Goal: Information Seeking & Learning: Check status

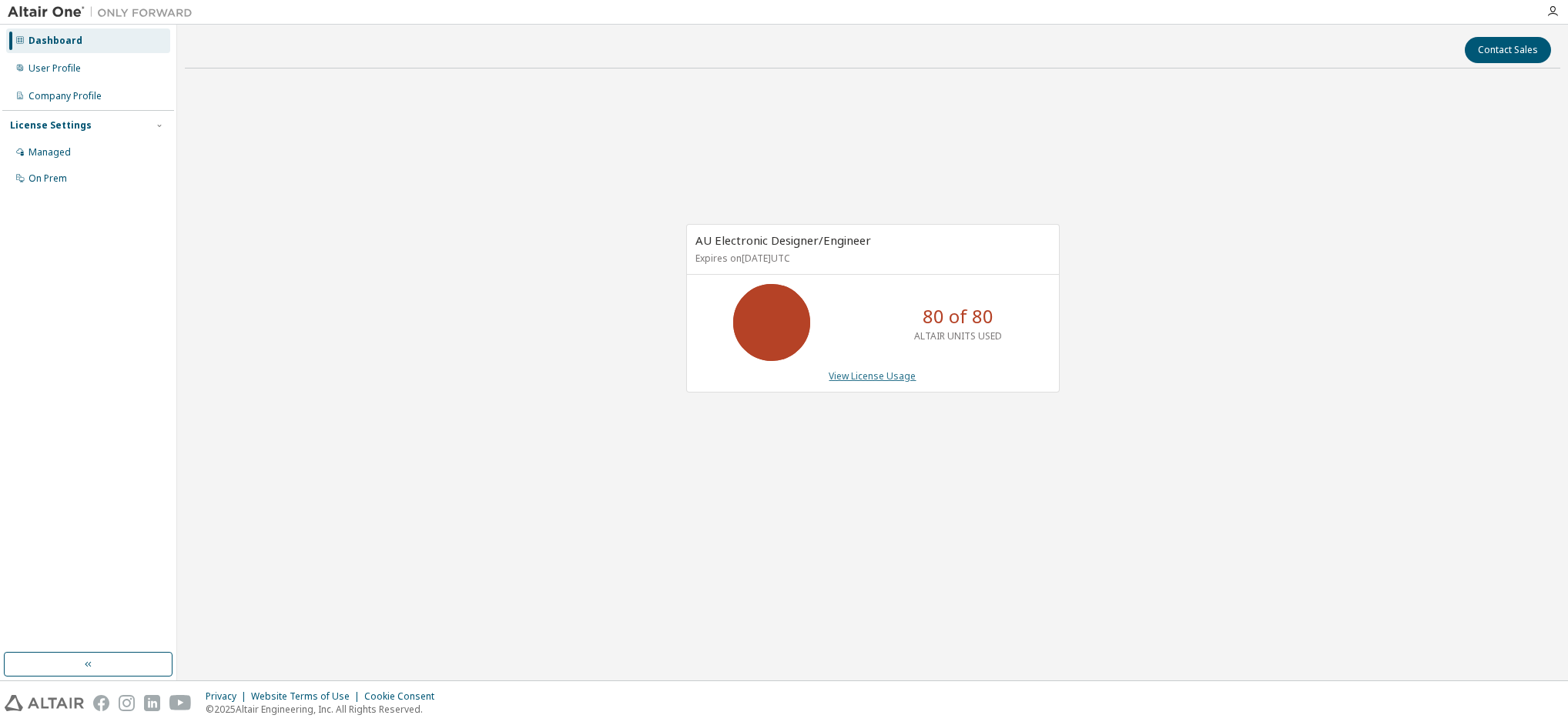
click at [877, 373] on link "View License Usage" at bounding box center [872, 376] width 87 height 14
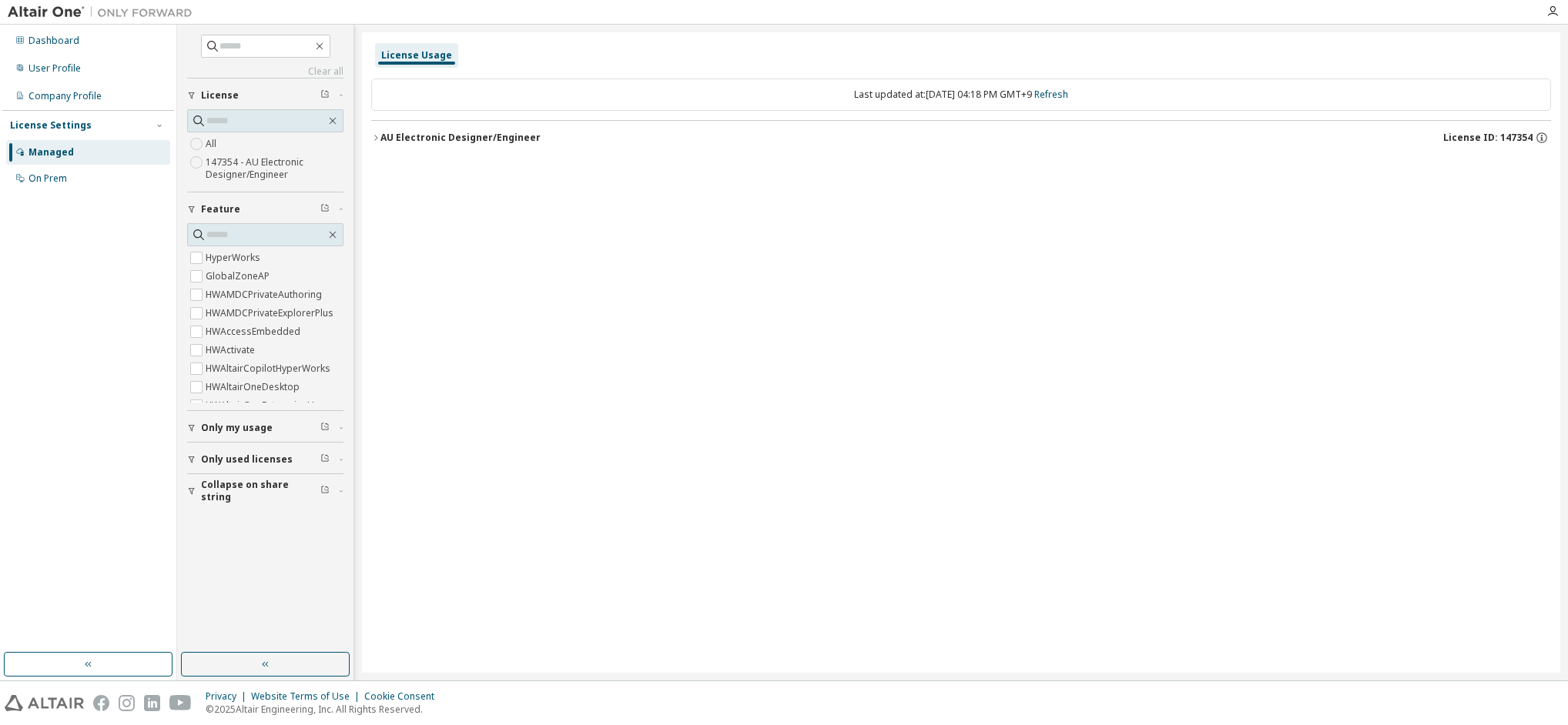
click at [455, 138] on div "AU Electronic Designer/Engineer" at bounding box center [461, 138] width 160 height 13
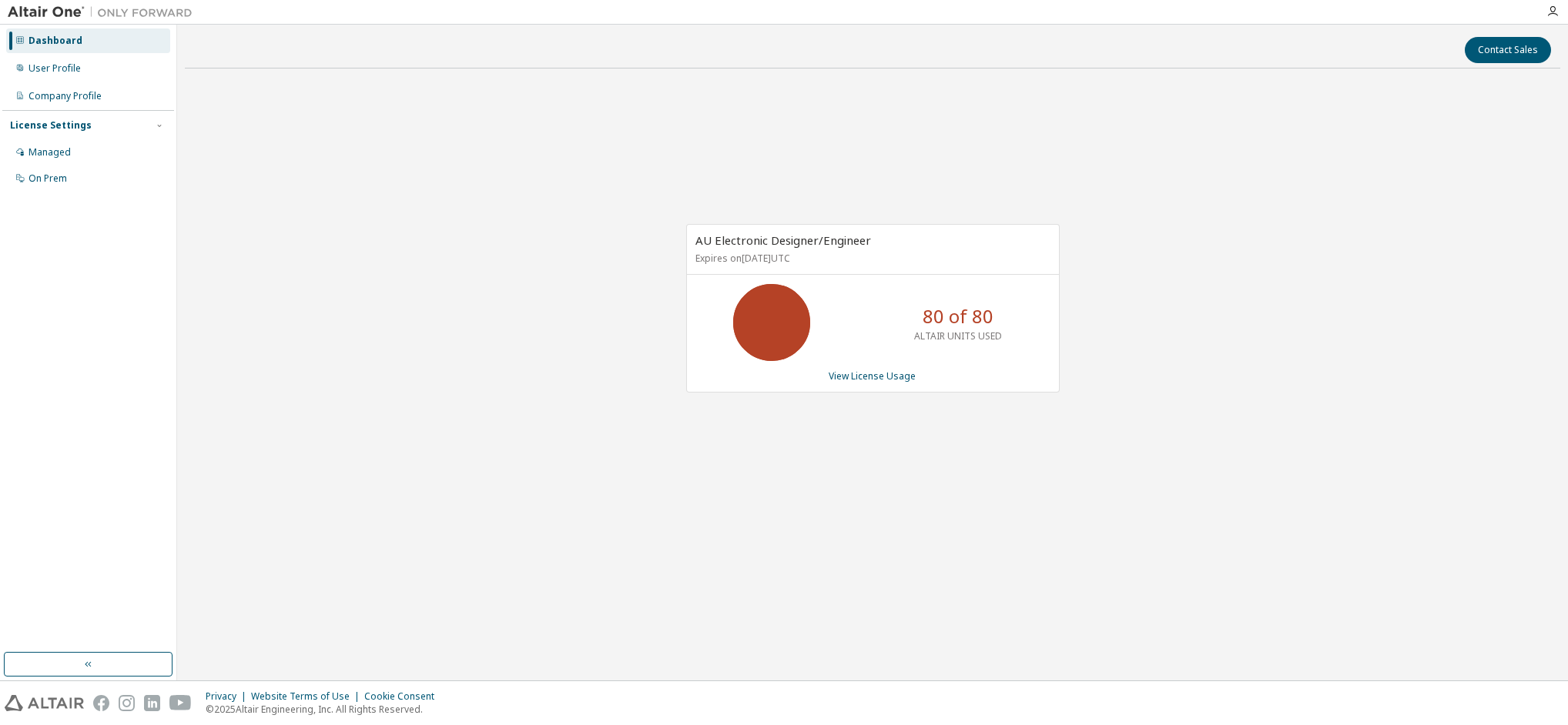
click at [1487, 439] on div "AU Electronic Designer/Engineer Expires on August 1, 2026 UTC 80 of 80 ALTAIR U…" at bounding box center [872, 317] width 1375 height 471
click at [867, 372] on link "View License Usage" at bounding box center [872, 376] width 87 height 14
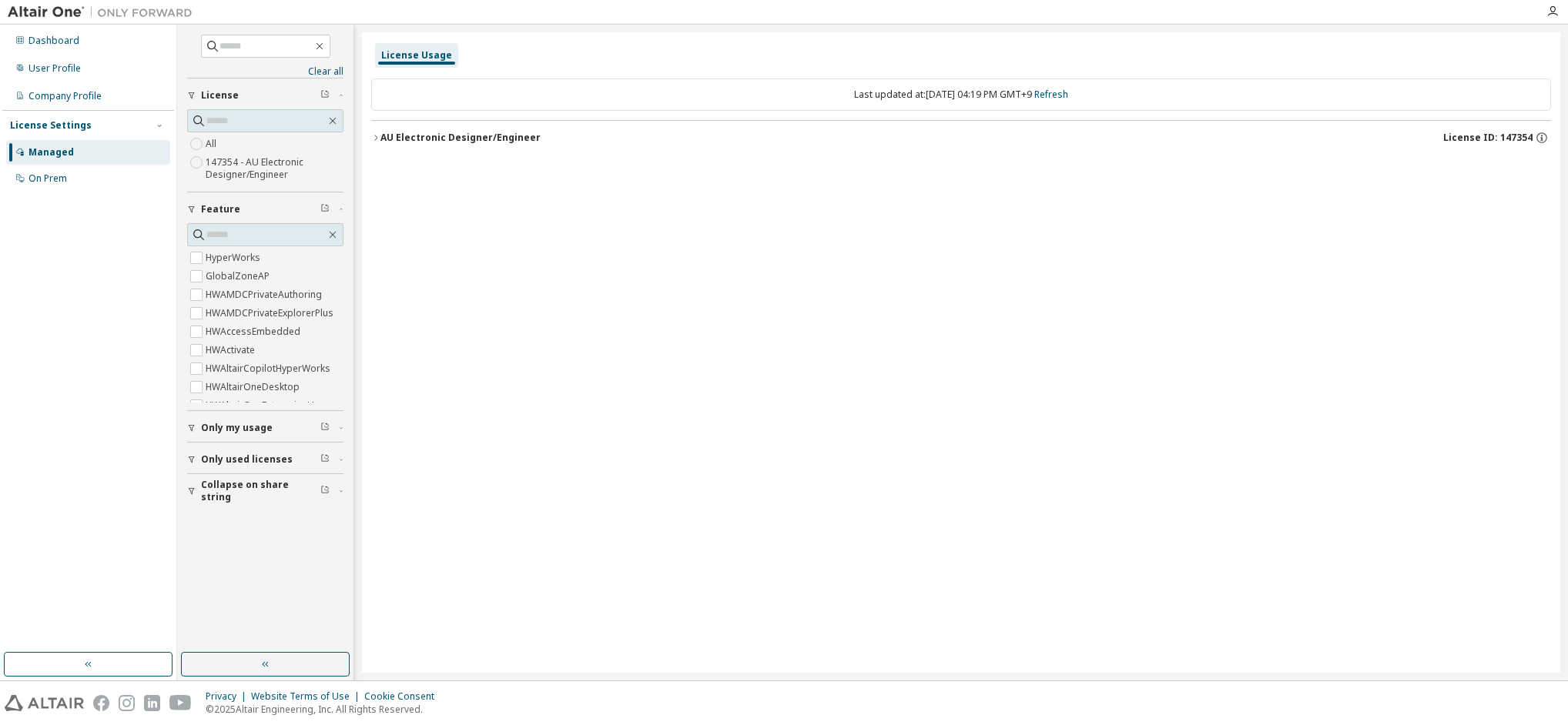
click at [374, 136] on icon "button" at bounding box center [376, 138] width 9 height 9
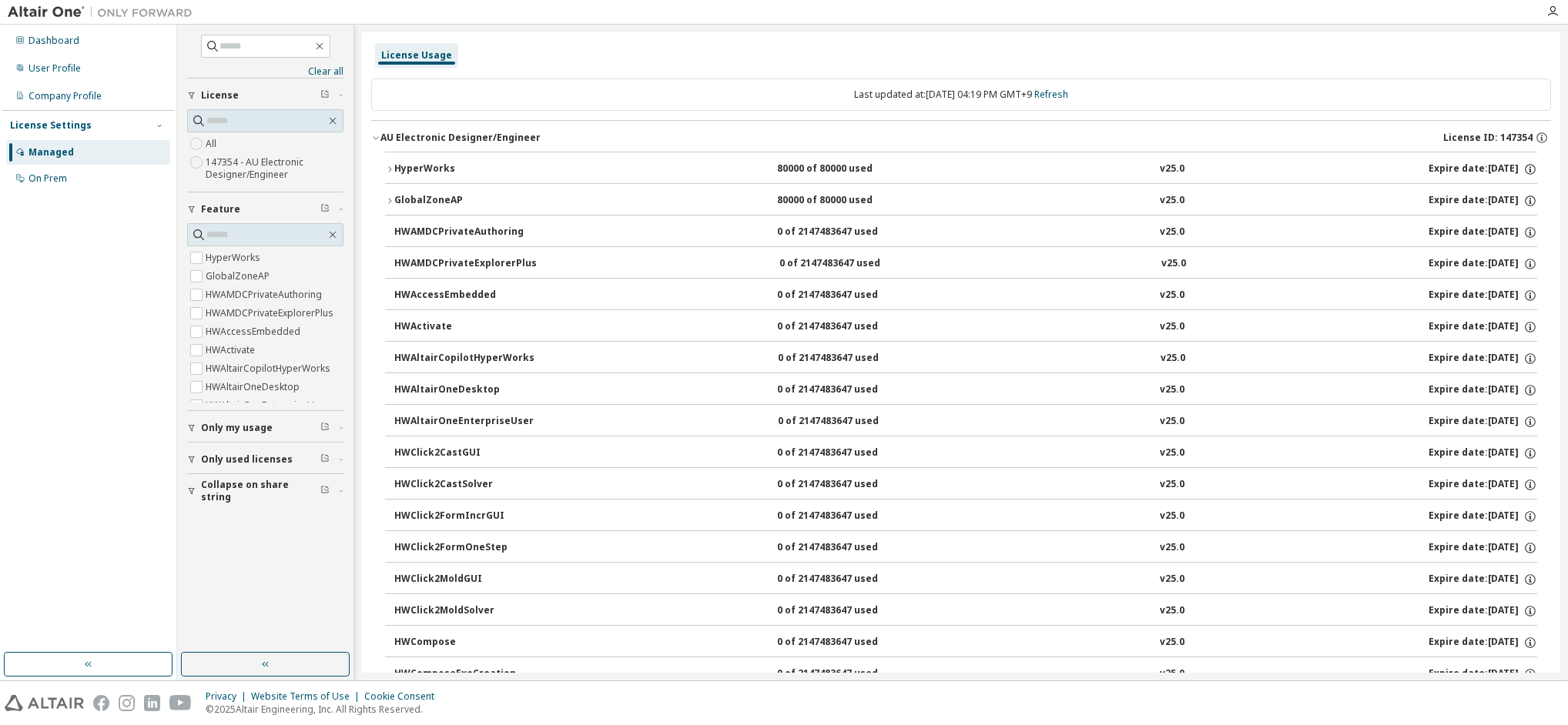
click at [197, 430] on div "button" at bounding box center [194, 428] width 14 height 9
click at [197, 457] on div "button" at bounding box center [194, 459] width 14 height 9
click at [52, 161] on div "Managed" at bounding box center [88, 152] width 164 height 24
drag, startPoint x: 328, startPoint y: 46, endPoint x: 406, endPoint y: 55, distance: 78.5
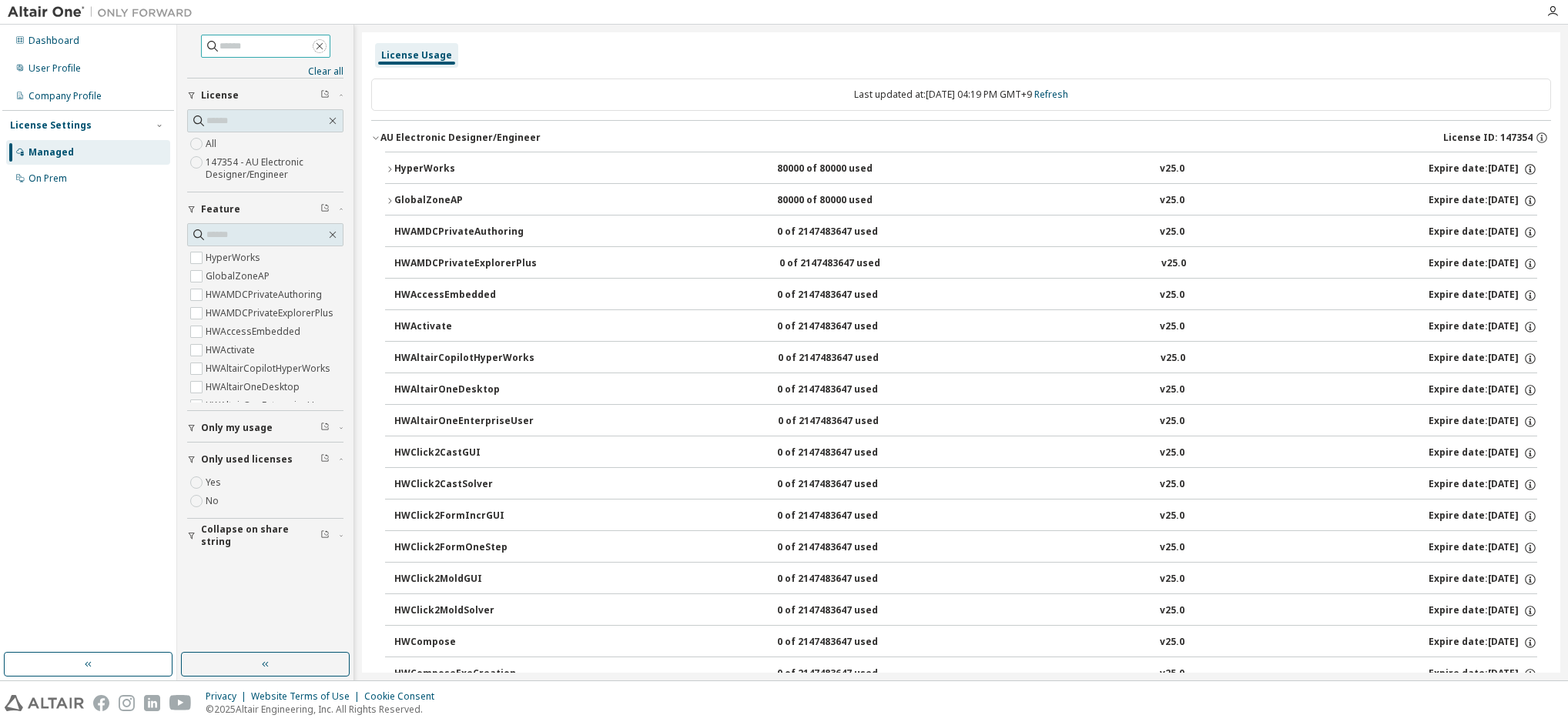
click at [326, 49] on icon "button" at bounding box center [319, 46] width 13 height 13
drag, startPoint x: 678, startPoint y: 75, endPoint x: 690, endPoint y: 78, distance: 12.4
drag, startPoint x: 804, startPoint y: 160, endPoint x: 752, endPoint y: 156, distance: 52.2
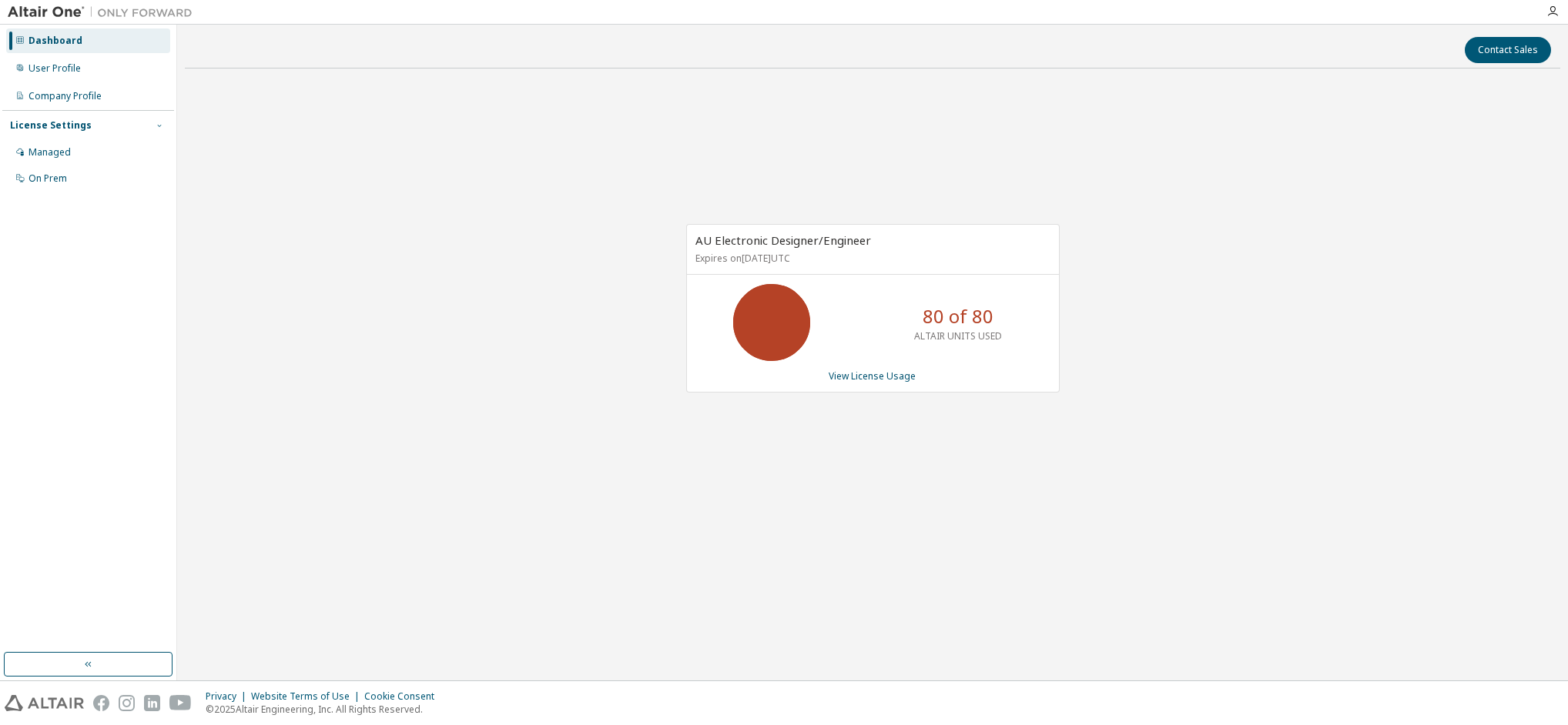
click at [160, 127] on icon "button" at bounding box center [159, 125] width 9 height 9
click at [71, 158] on div "Managed" at bounding box center [88, 152] width 164 height 24
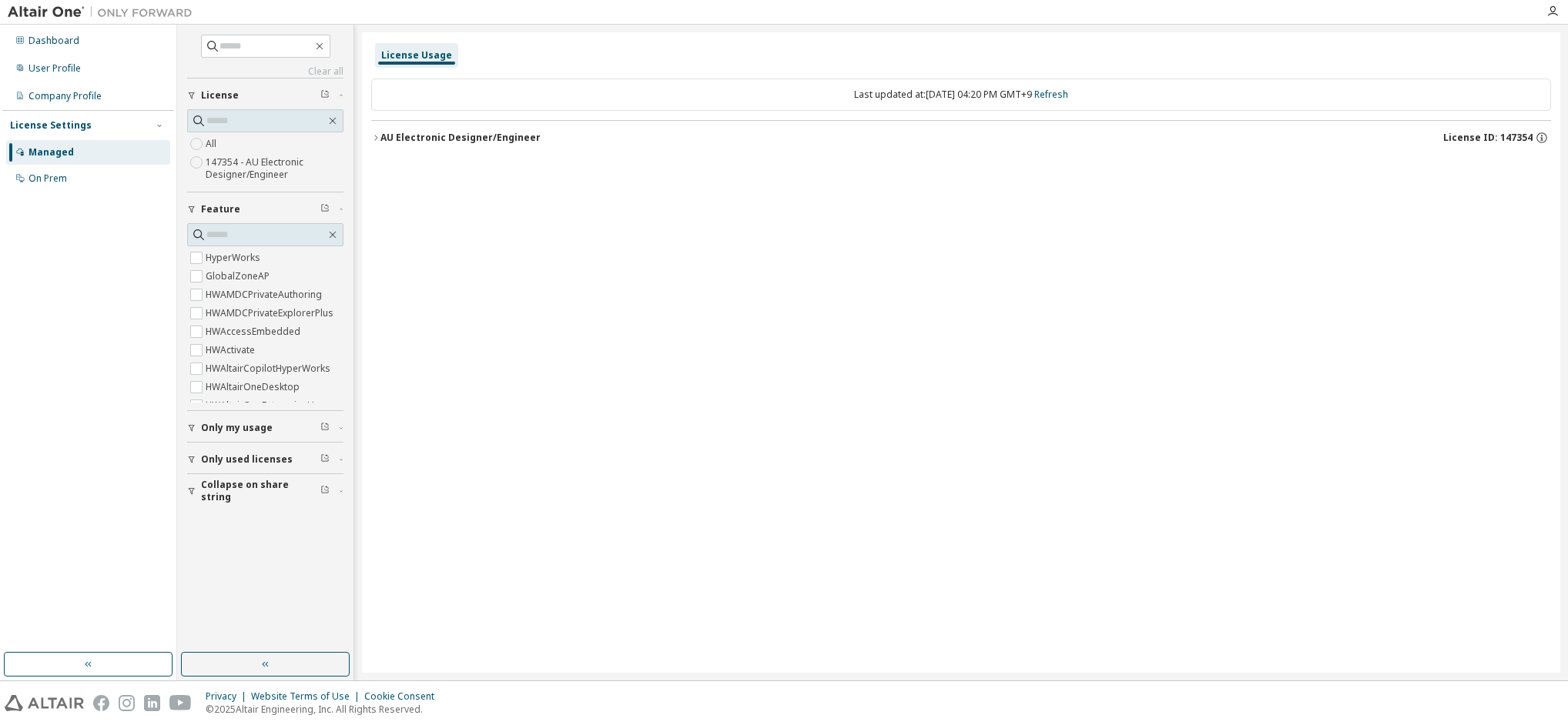
click at [203, 427] on span "Only my usage" at bounding box center [236, 428] width 72 height 13
click at [461, 398] on div "License Usage Last updated at: Thu 2025-09-11 04:20 PM GMT+9 Refresh AU Electro…" at bounding box center [961, 352] width 1198 height 641
click at [191, 500] on icon "button" at bounding box center [192, 504] width 9 height 9
click at [193, 347] on icon "button" at bounding box center [192, 348] width 9 height 9
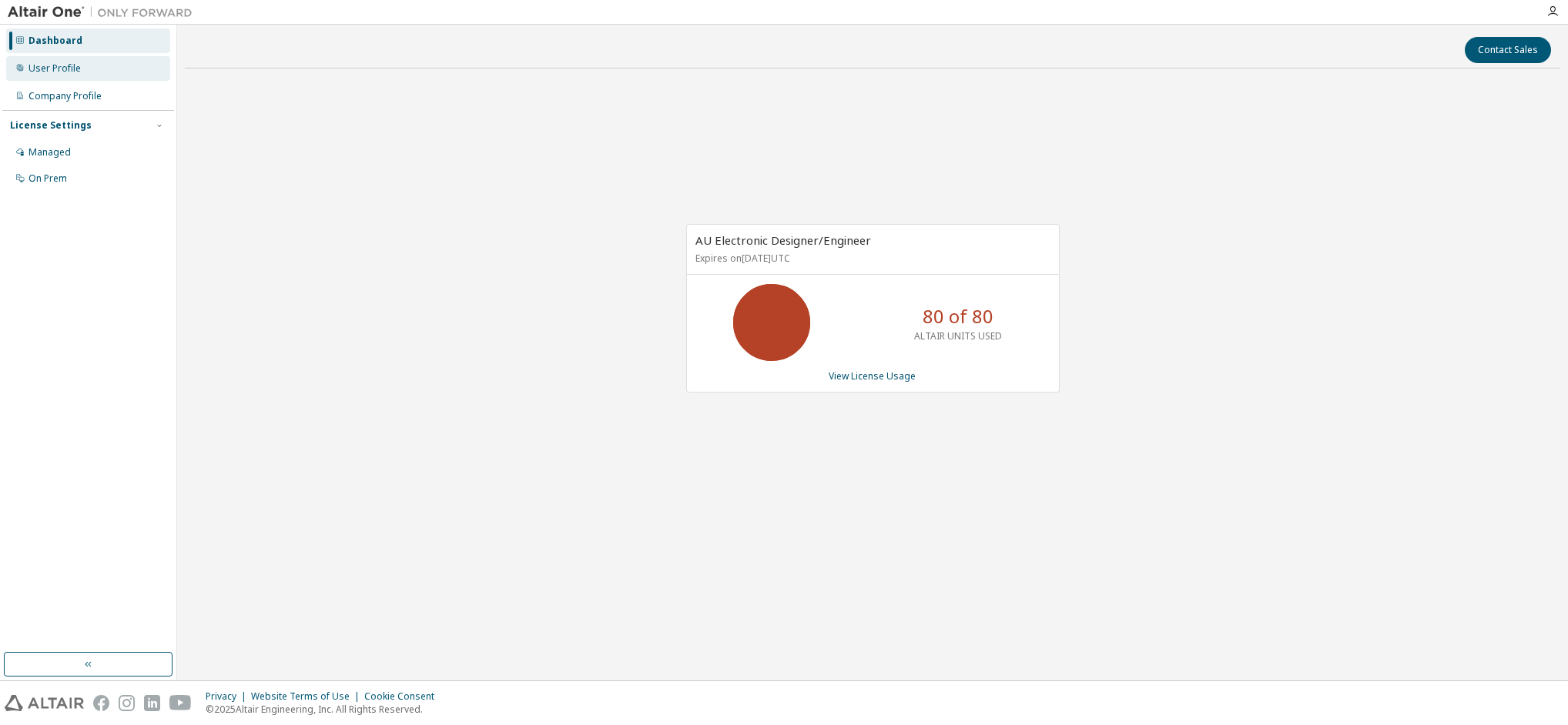
click at [38, 73] on div "User Profile" at bounding box center [55, 68] width 52 height 13
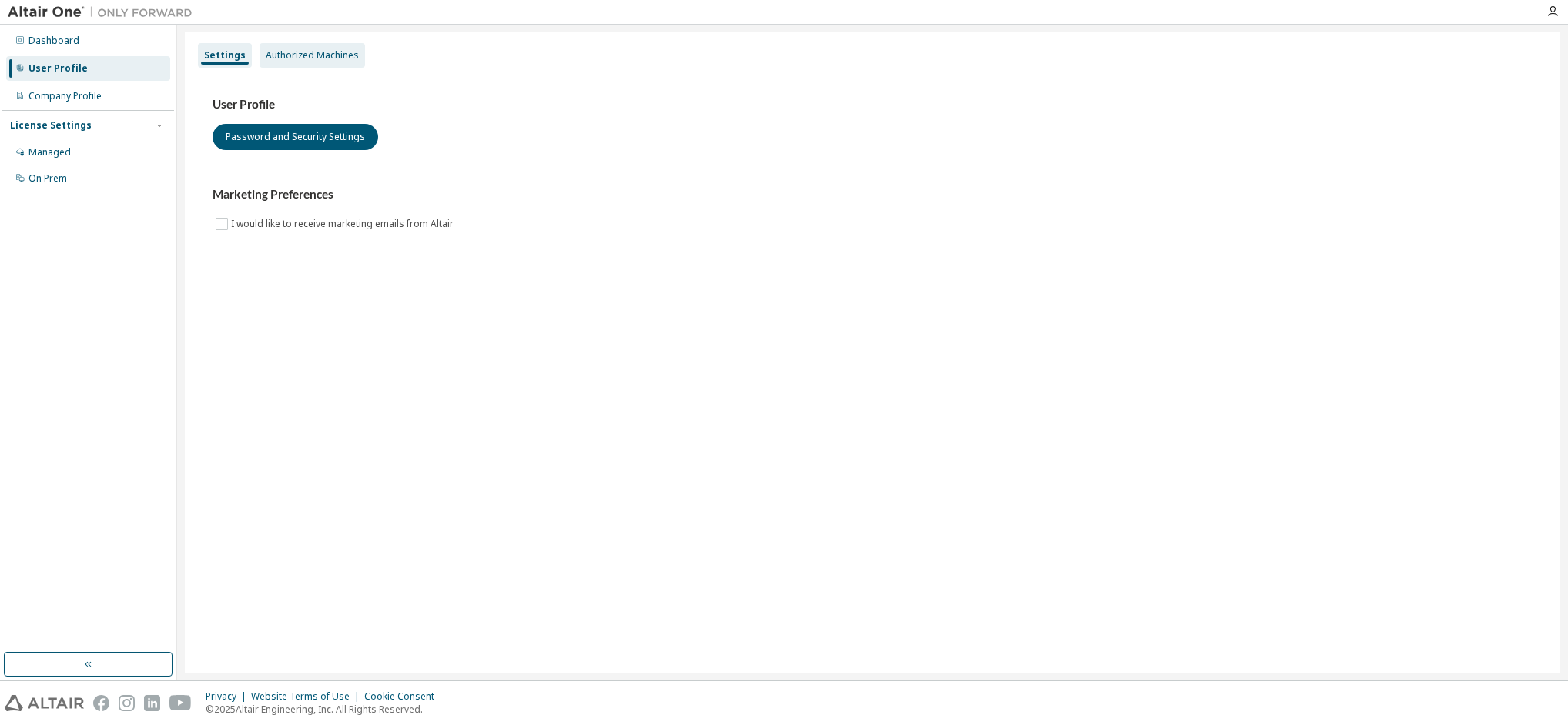
click at [293, 51] on div "Authorized Machines" at bounding box center [312, 55] width 93 height 13
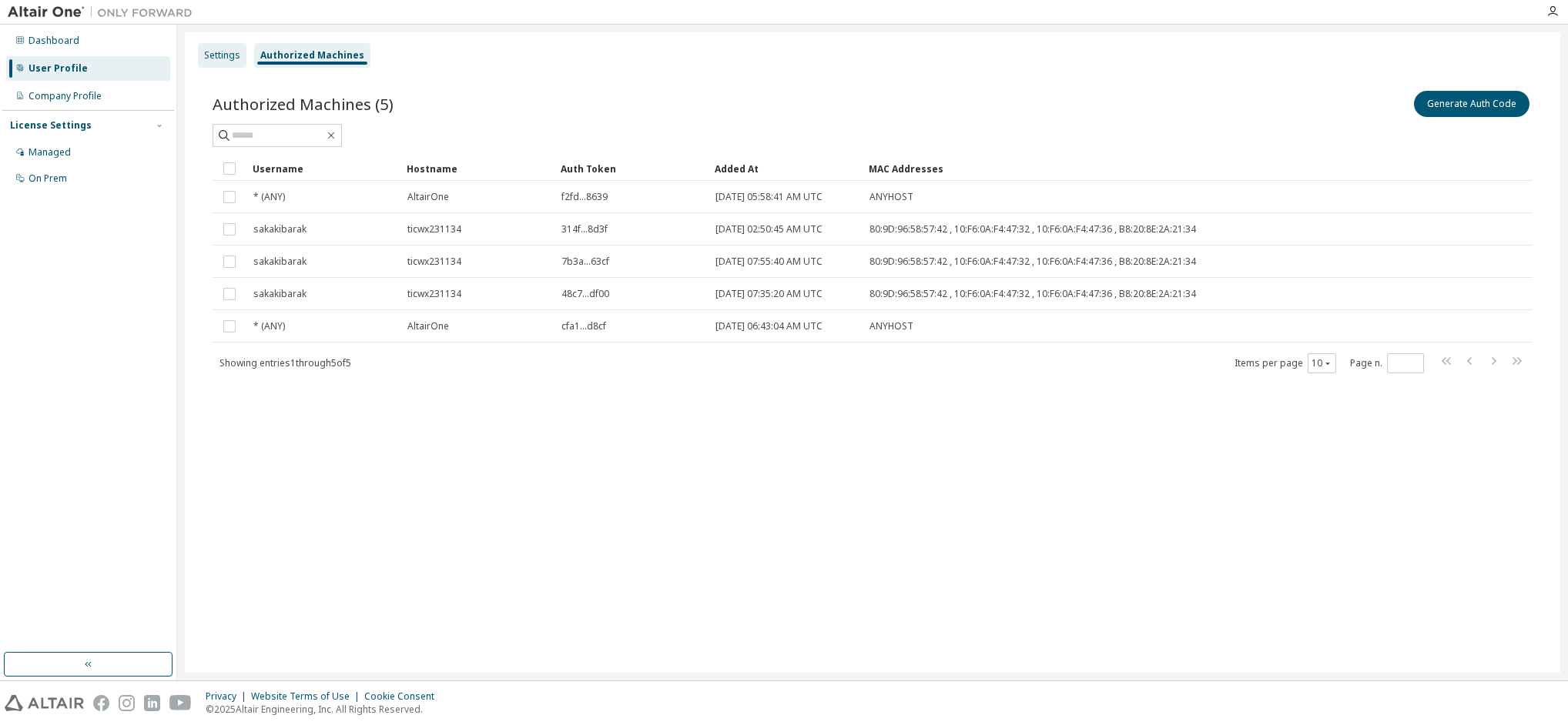
click at [232, 56] on div "Settings" at bounding box center [222, 55] width 36 height 13
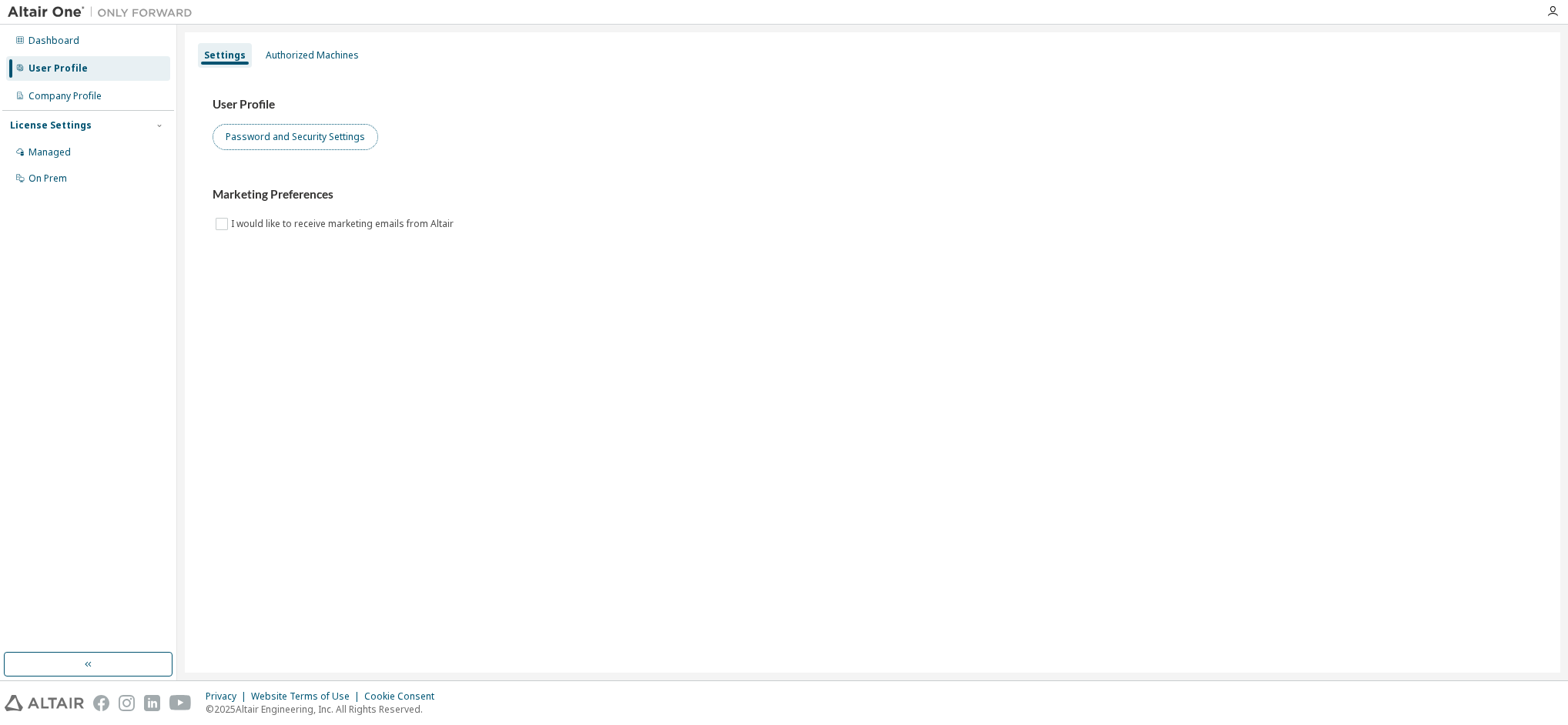
click at [278, 136] on button "Password and Security Settings" at bounding box center [296, 137] width 165 height 26
click at [53, 151] on div "Managed" at bounding box center [50, 152] width 42 height 13
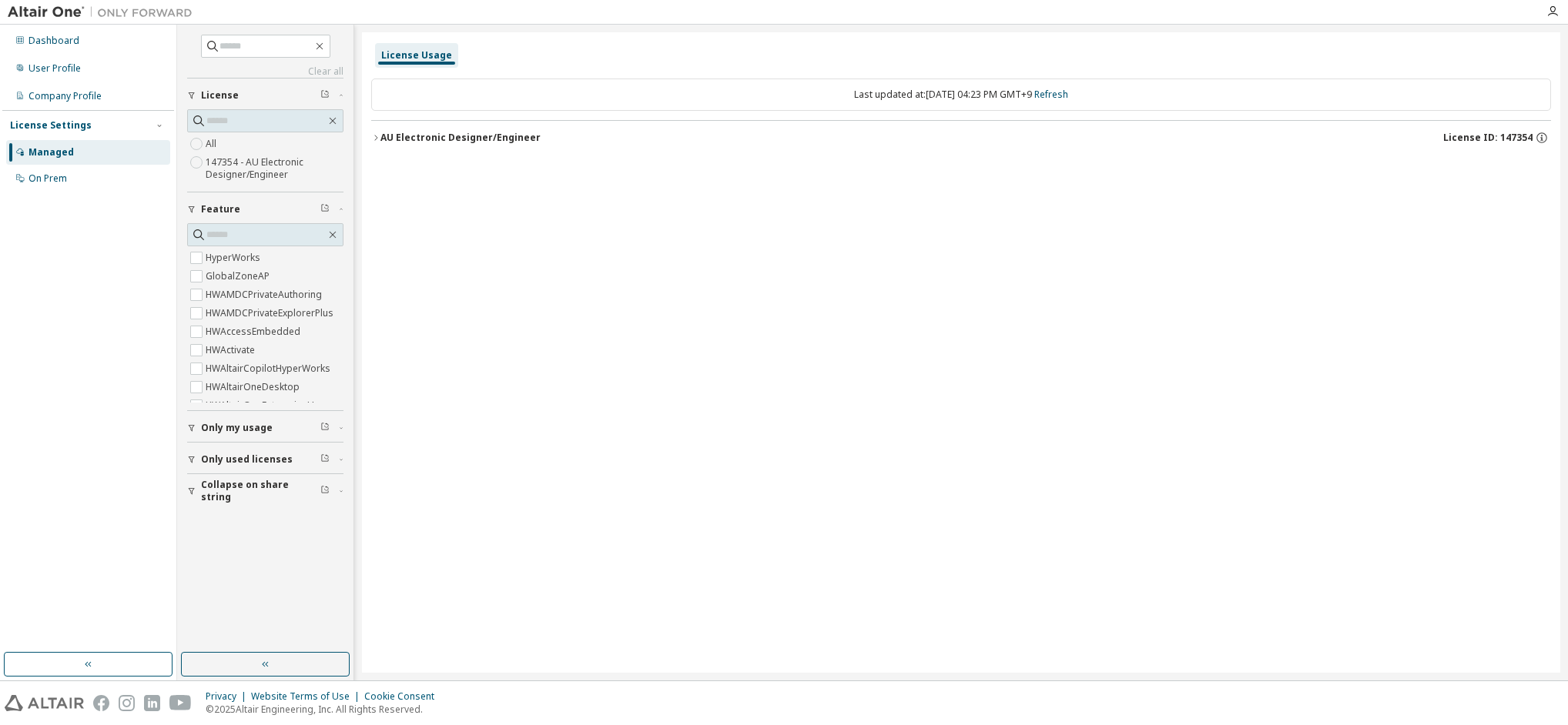
click at [189, 427] on icon "button" at bounding box center [191, 428] width 6 height 7
click at [187, 452] on button "Only used licenses" at bounding box center [265, 459] width 156 height 34
click at [381, 138] on div "AU Electronic Designer/Engineer" at bounding box center [461, 138] width 160 height 13
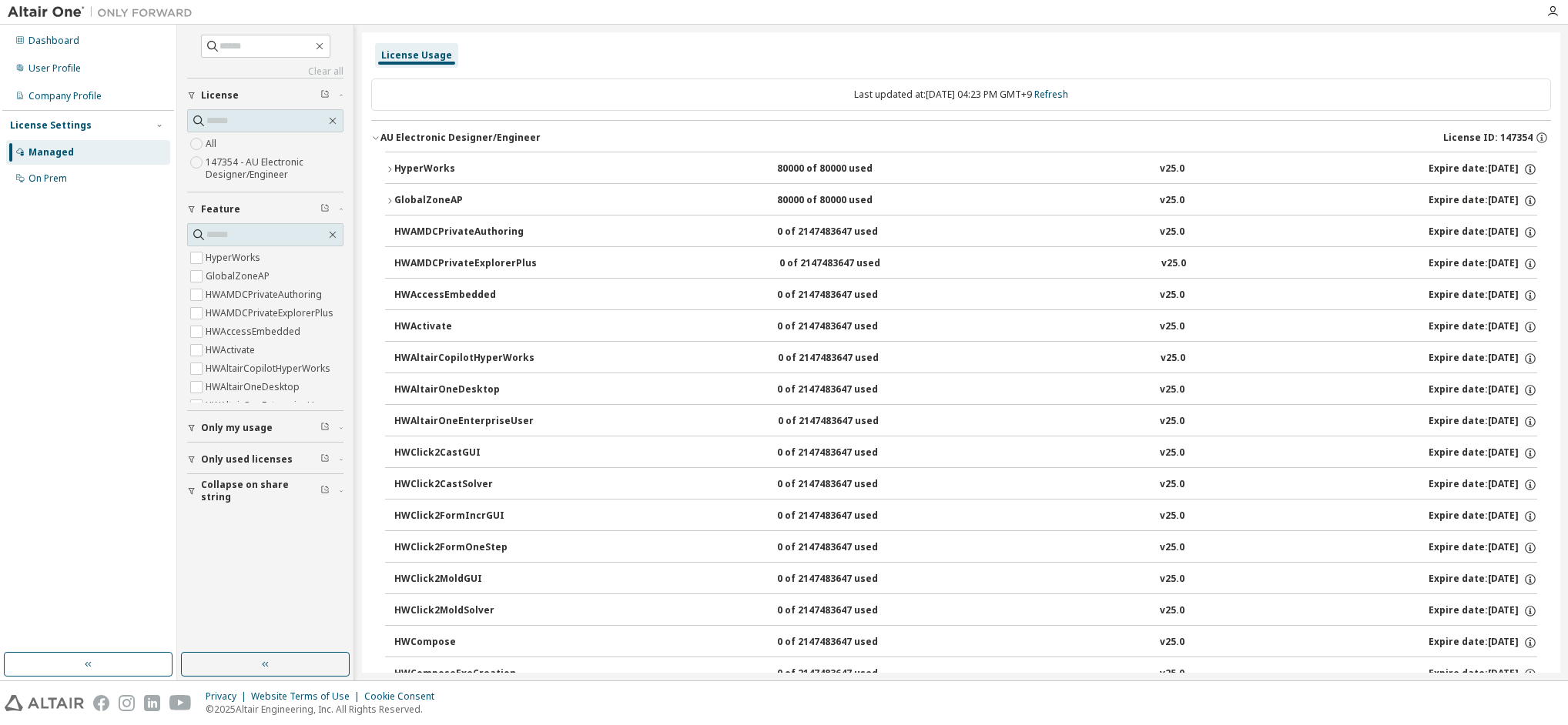
click at [419, 165] on div "HyperWorks" at bounding box center [464, 169] width 138 height 14
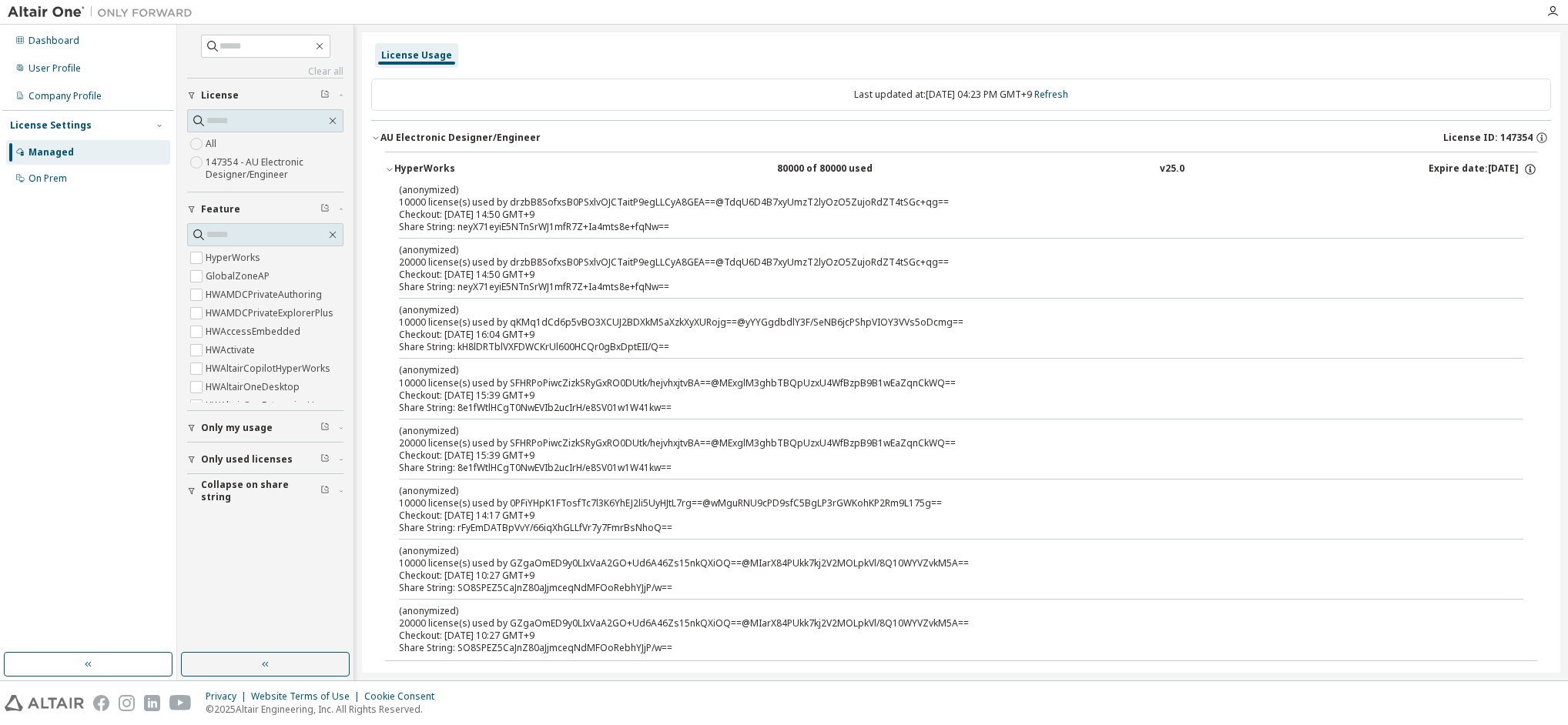
click at [419, 165] on div "HyperWorks" at bounding box center [464, 169] width 138 height 14
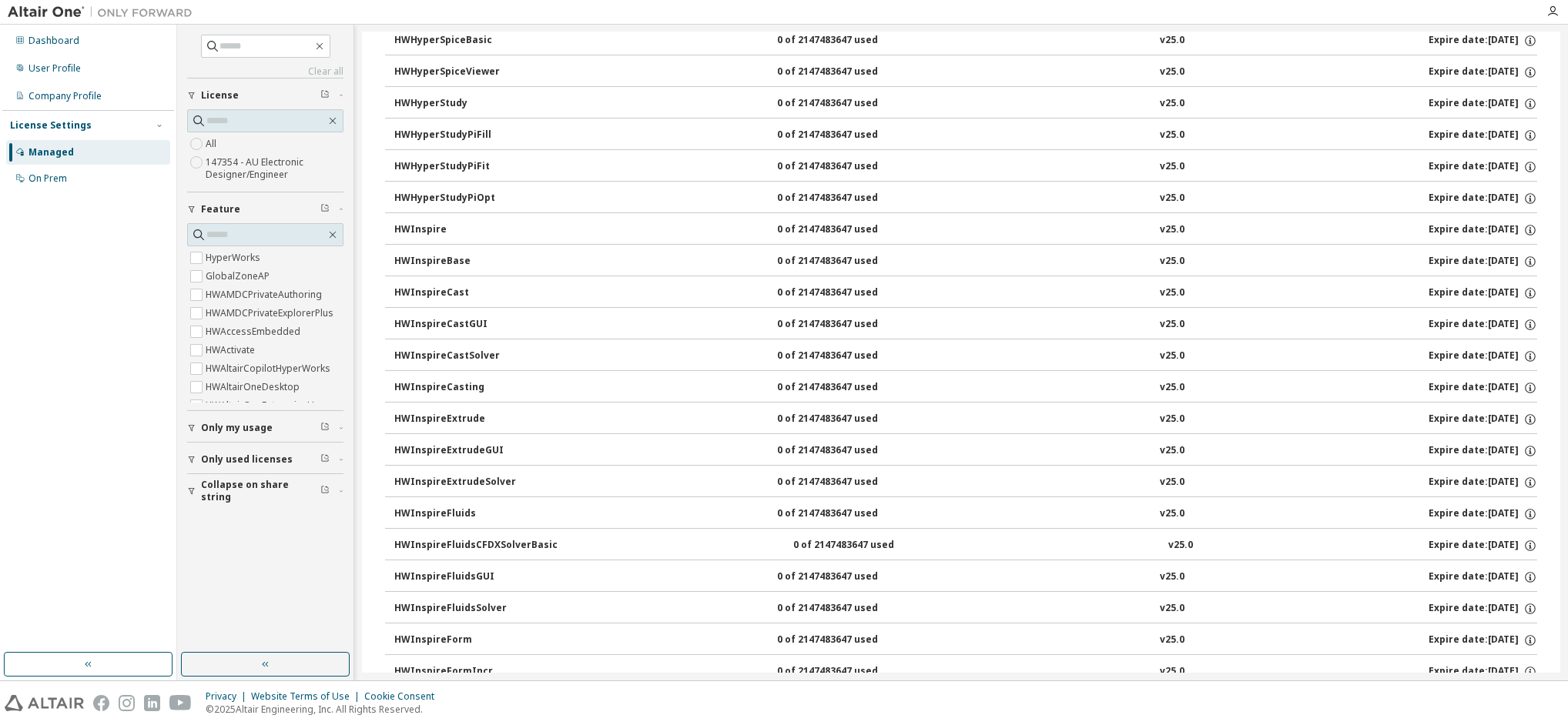
scroll to position [1443, 0]
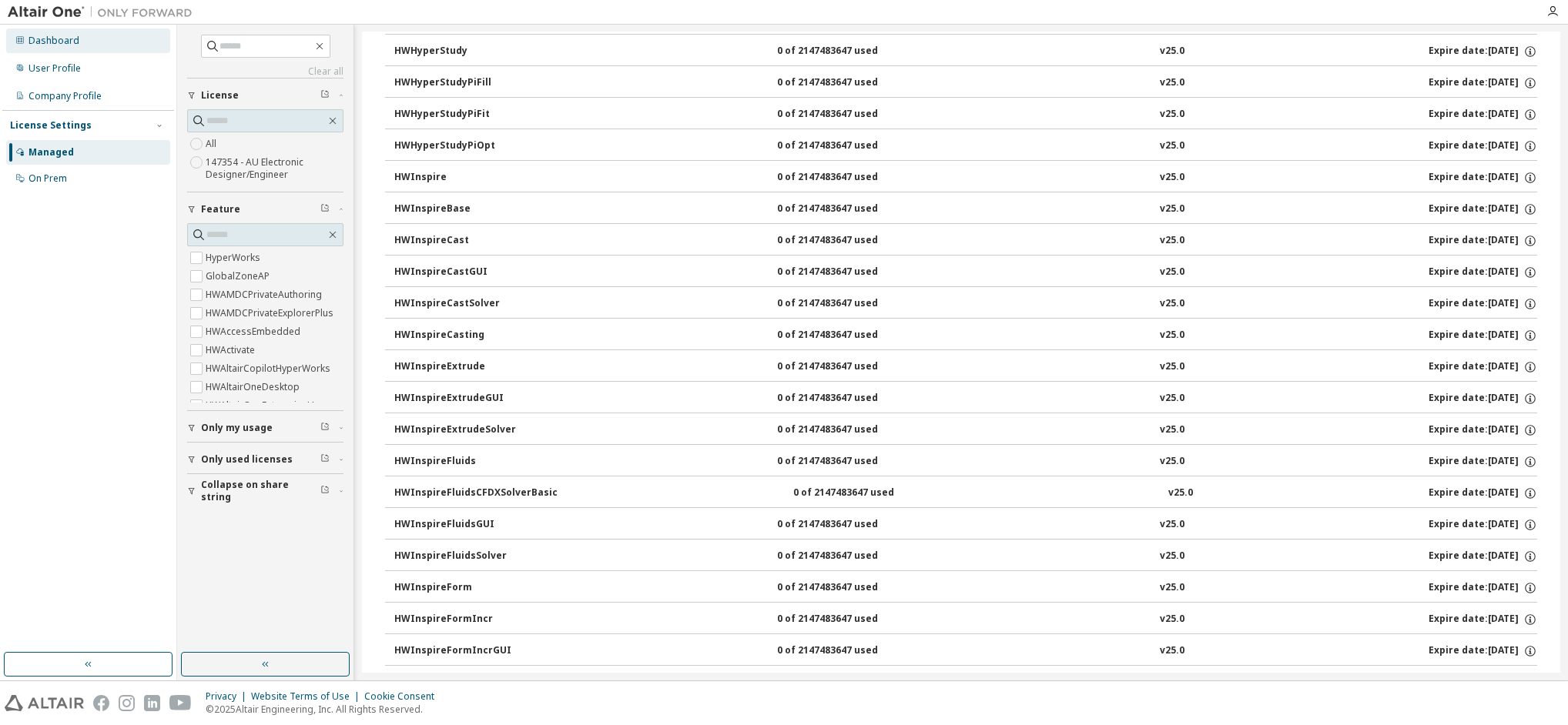
click at [46, 41] on div "Dashboard" at bounding box center [54, 41] width 51 height 13
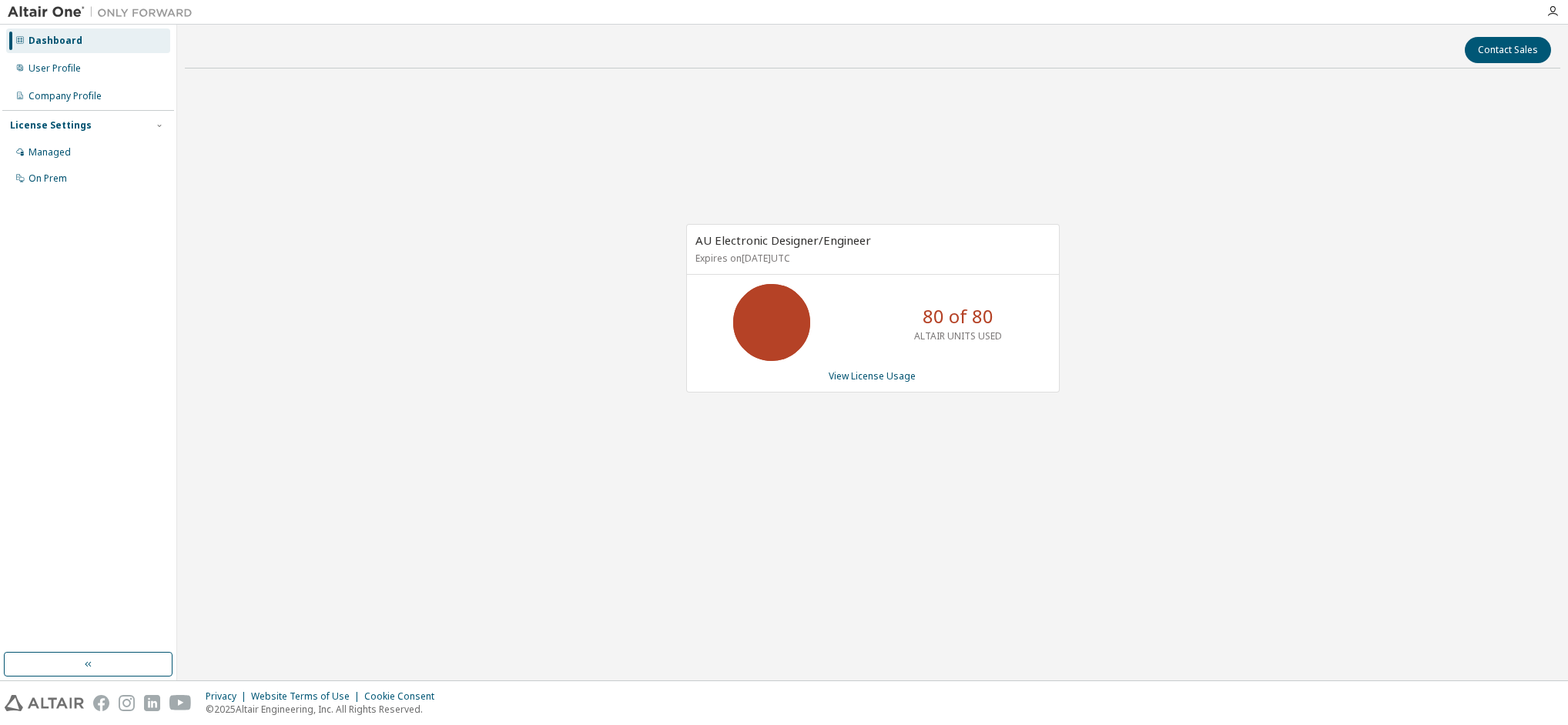
click at [932, 316] on p "80 of 80" at bounding box center [958, 316] width 71 height 26
